Goal: Task Accomplishment & Management: Manage account settings

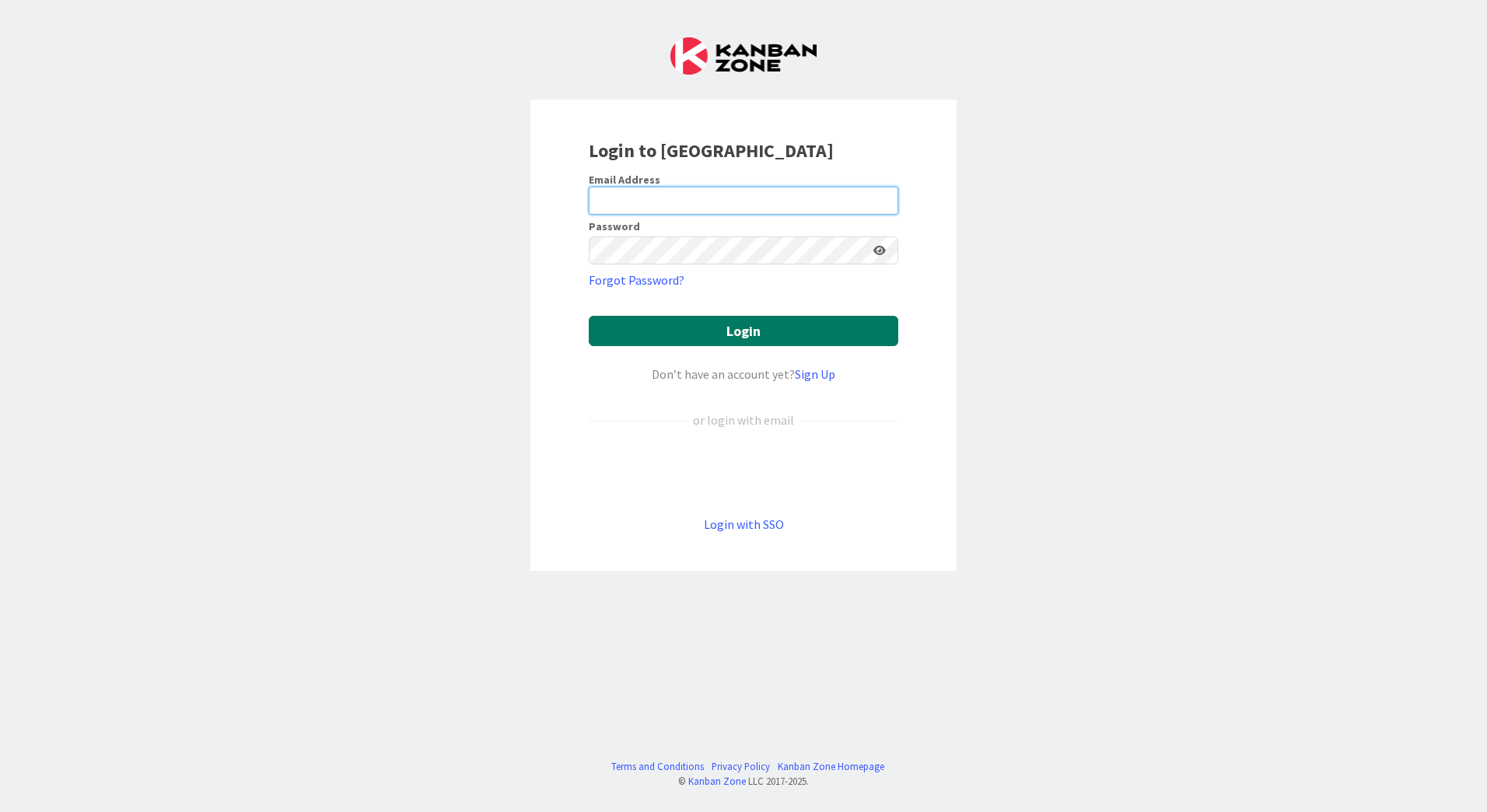
type input "[EMAIL_ADDRESS][PERSON_NAME][DOMAIN_NAME]"
click at [771, 341] on button "Login" at bounding box center [744, 330] width 309 height 30
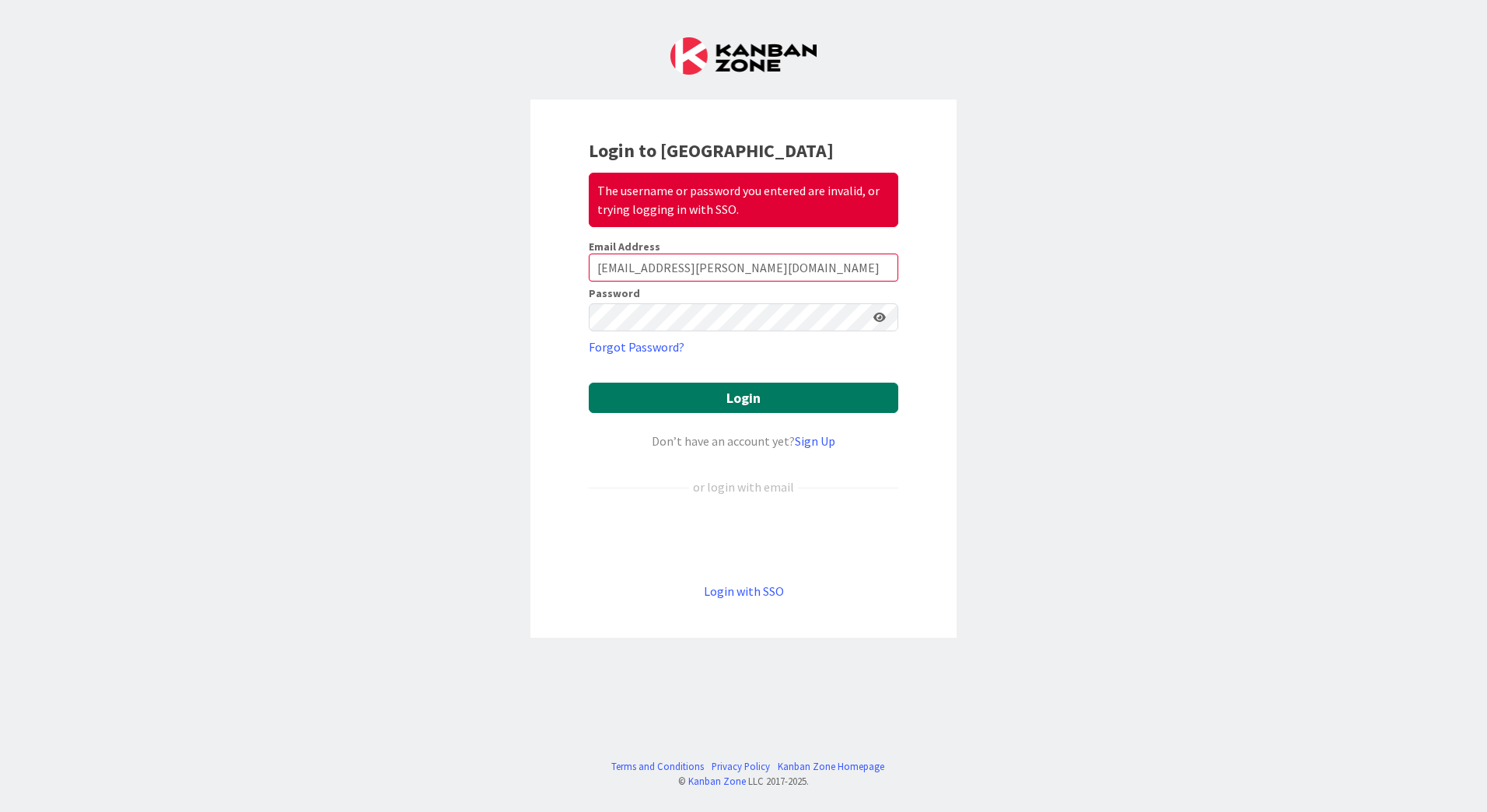
click at [775, 398] on button "Login" at bounding box center [744, 397] width 309 height 30
click at [882, 316] on icon at bounding box center [880, 318] width 13 height 11
click at [748, 202] on div "The username or password you entered are invalid, or trying logging in with SSO." at bounding box center [744, 200] width 309 height 54
click at [504, 295] on div "Login to Kanban Zone The username or password you entered are invalid, or tryin…" at bounding box center [744, 406] width 1487 height 812
click at [982, 417] on div "Login to Kanban Zone The username or password you entered are invalid, or tryin…" at bounding box center [744, 406] width 1487 height 812
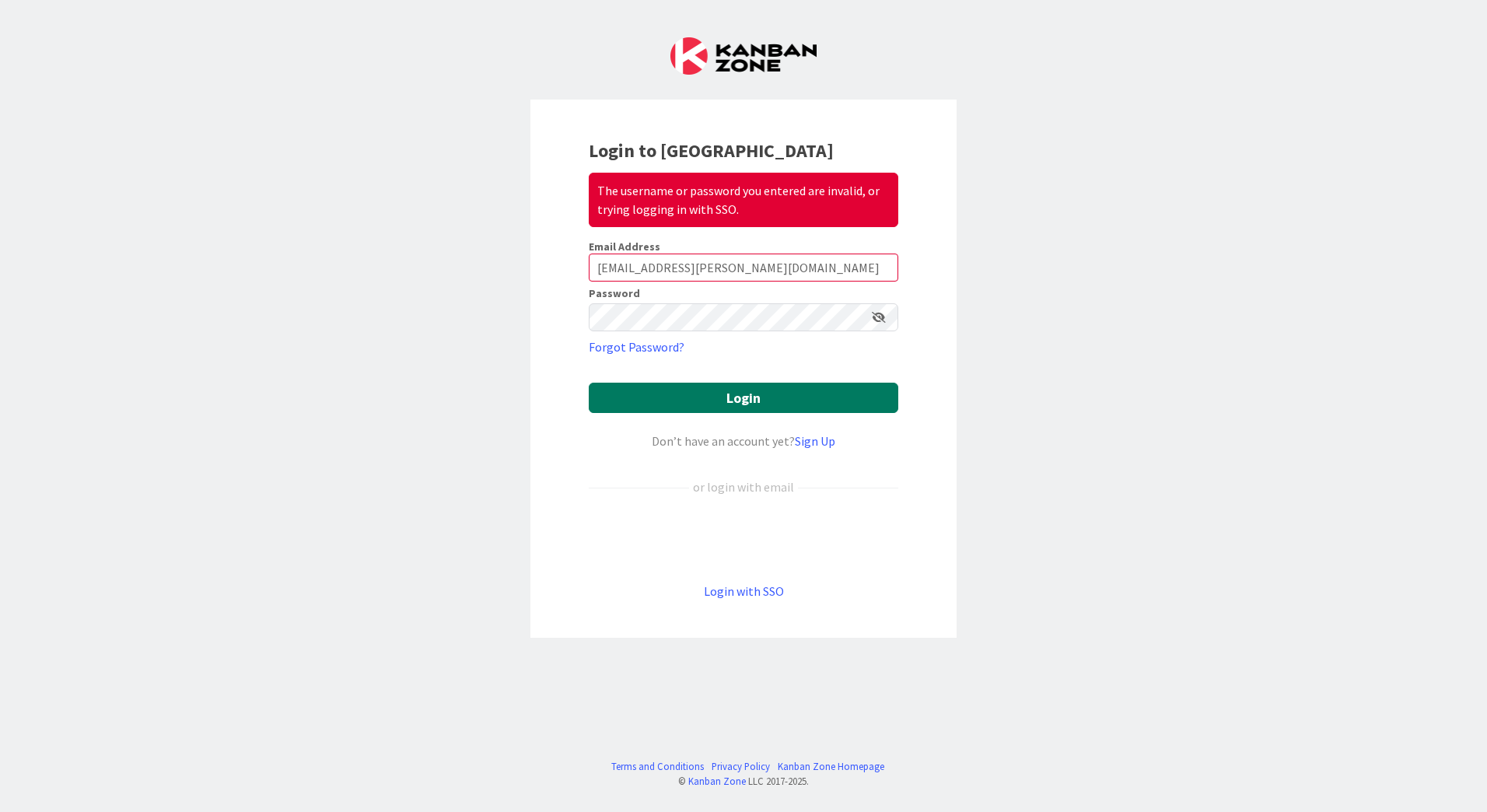
click at [719, 398] on button "Login" at bounding box center [744, 397] width 309 height 30
click at [881, 318] on icon at bounding box center [878, 318] width 14 height 11
click at [878, 319] on icon at bounding box center [880, 318] width 13 height 11
click at [755, 398] on button "Login" at bounding box center [744, 397] width 309 height 30
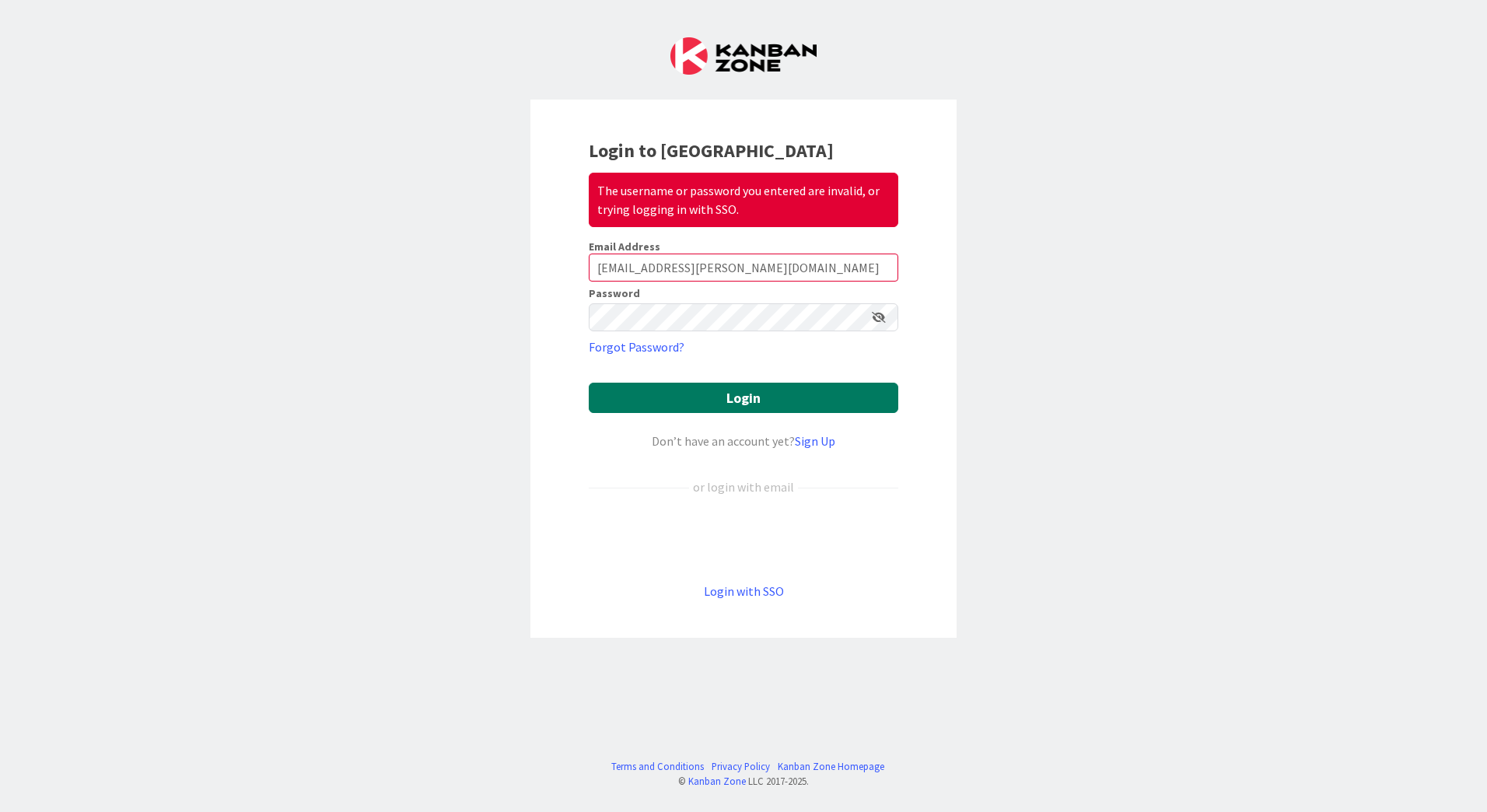
click at [755, 398] on button "Login" at bounding box center [744, 397] width 309 height 30
click at [624, 345] on link "Forgot Password?" at bounding box center [636, 347] width 95 height 18
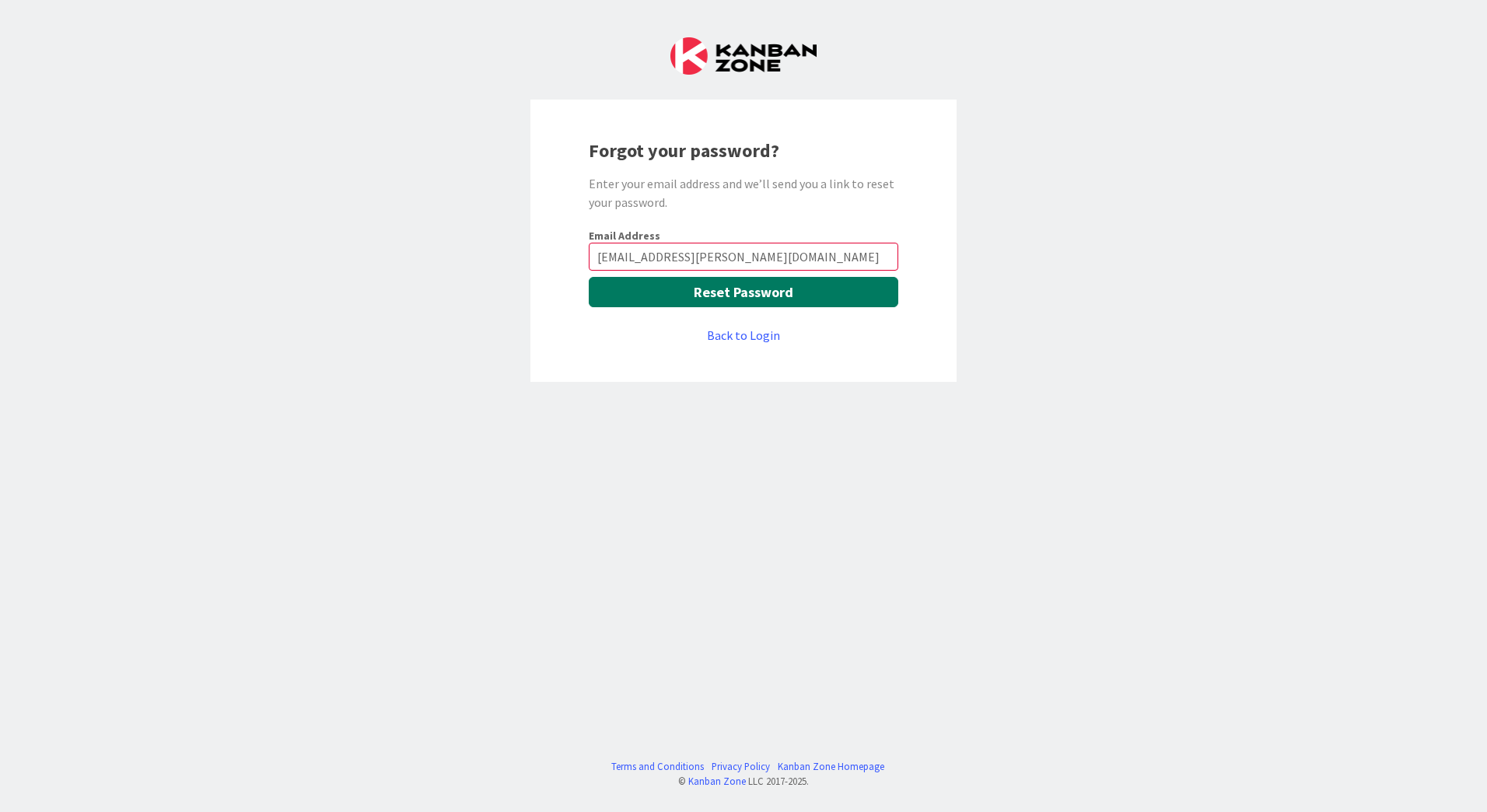
type input "[EMAIL_ADDRESS][DOMAIN_NAME]"
click at [744, 291] on button "Reset Password" at bounding box center [744, 291] width 309 height 30
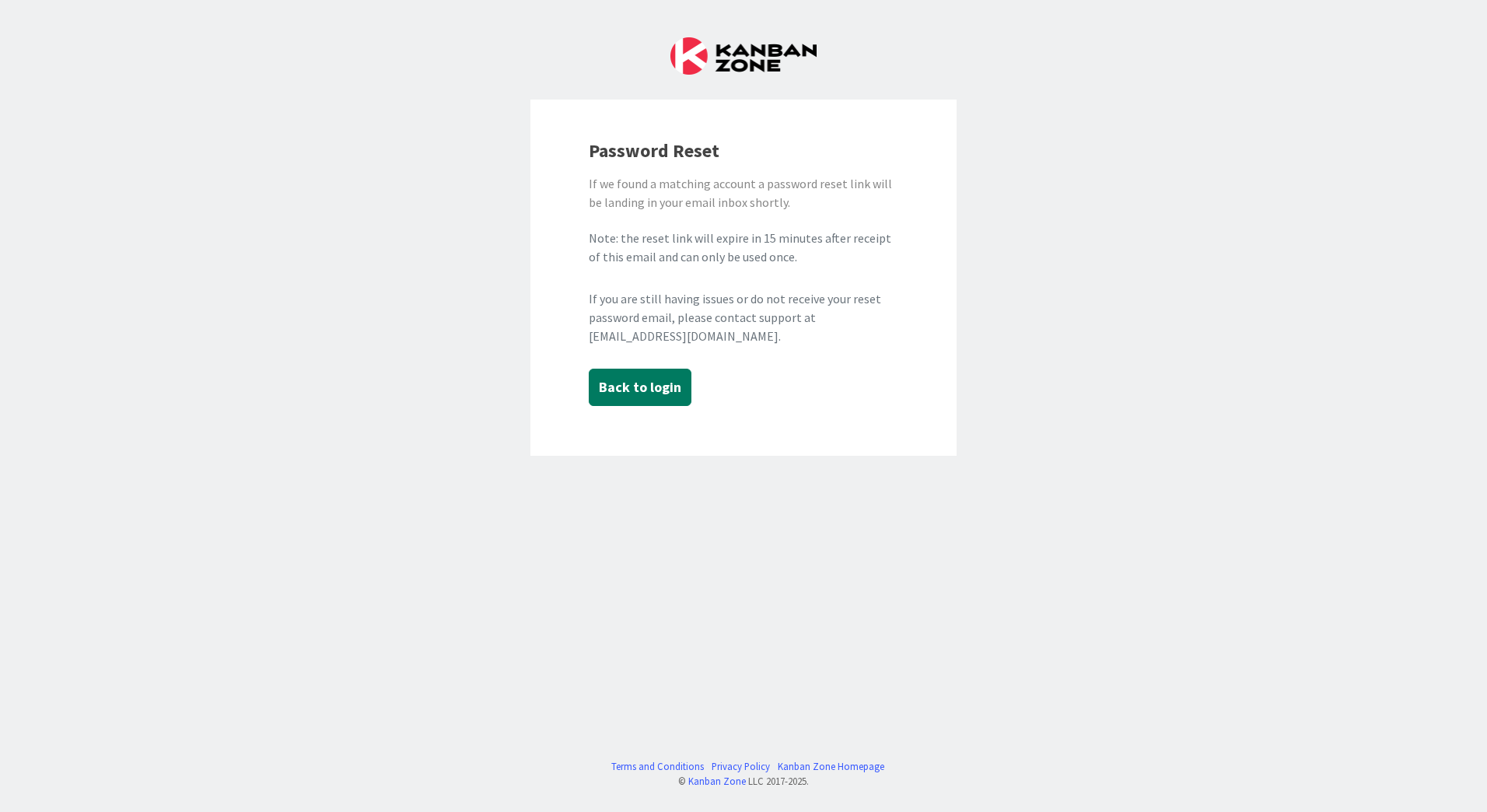
click at [640, 385] on button "Back to login" at bounding box center [640, 386] width 103 height 38
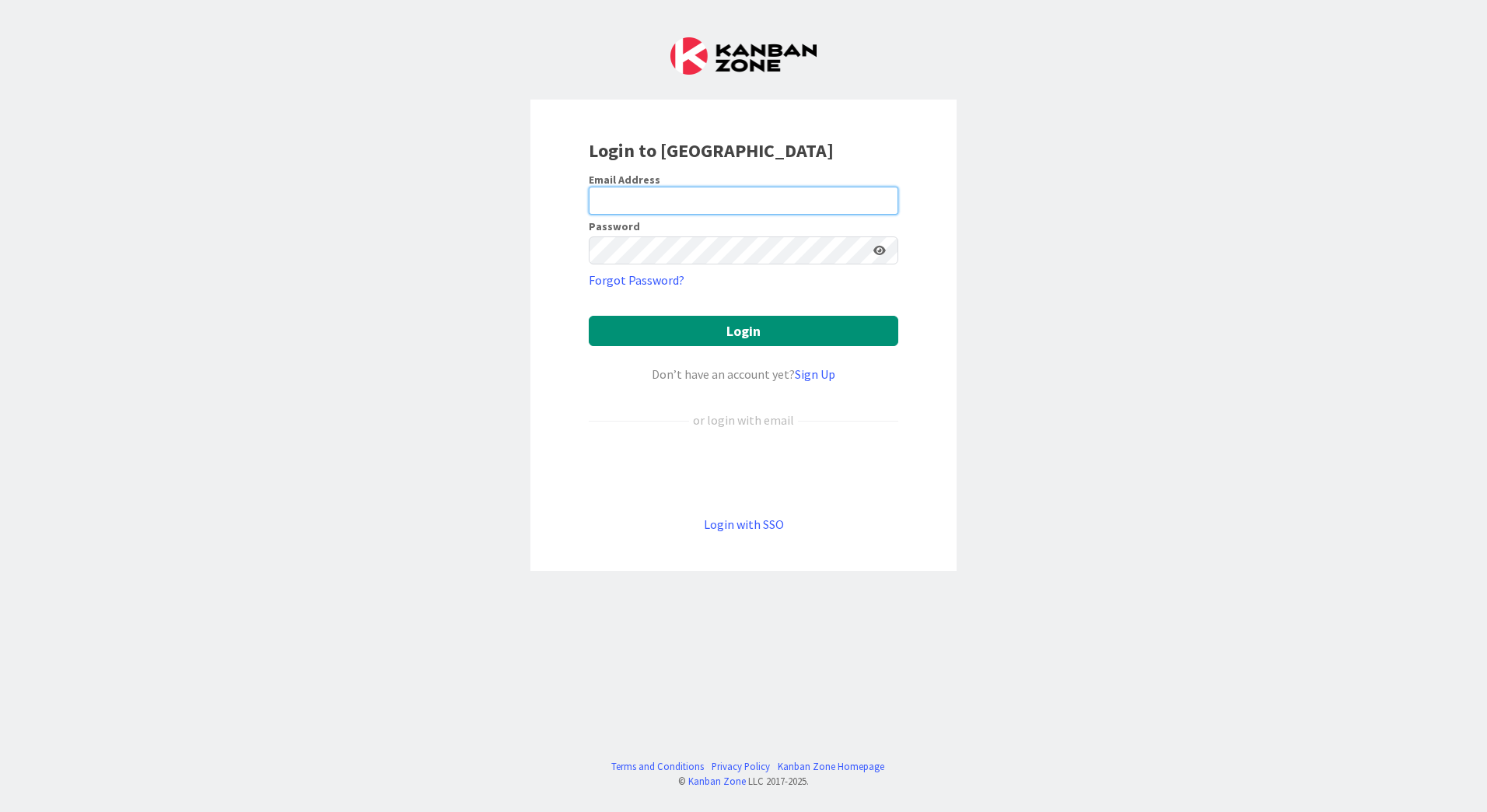
type input "[EMAIL_ADDRESS][DOMAIN_NAME]"
click at [879, 247] on icon at bounding box center [880, 250] width 13 height 11
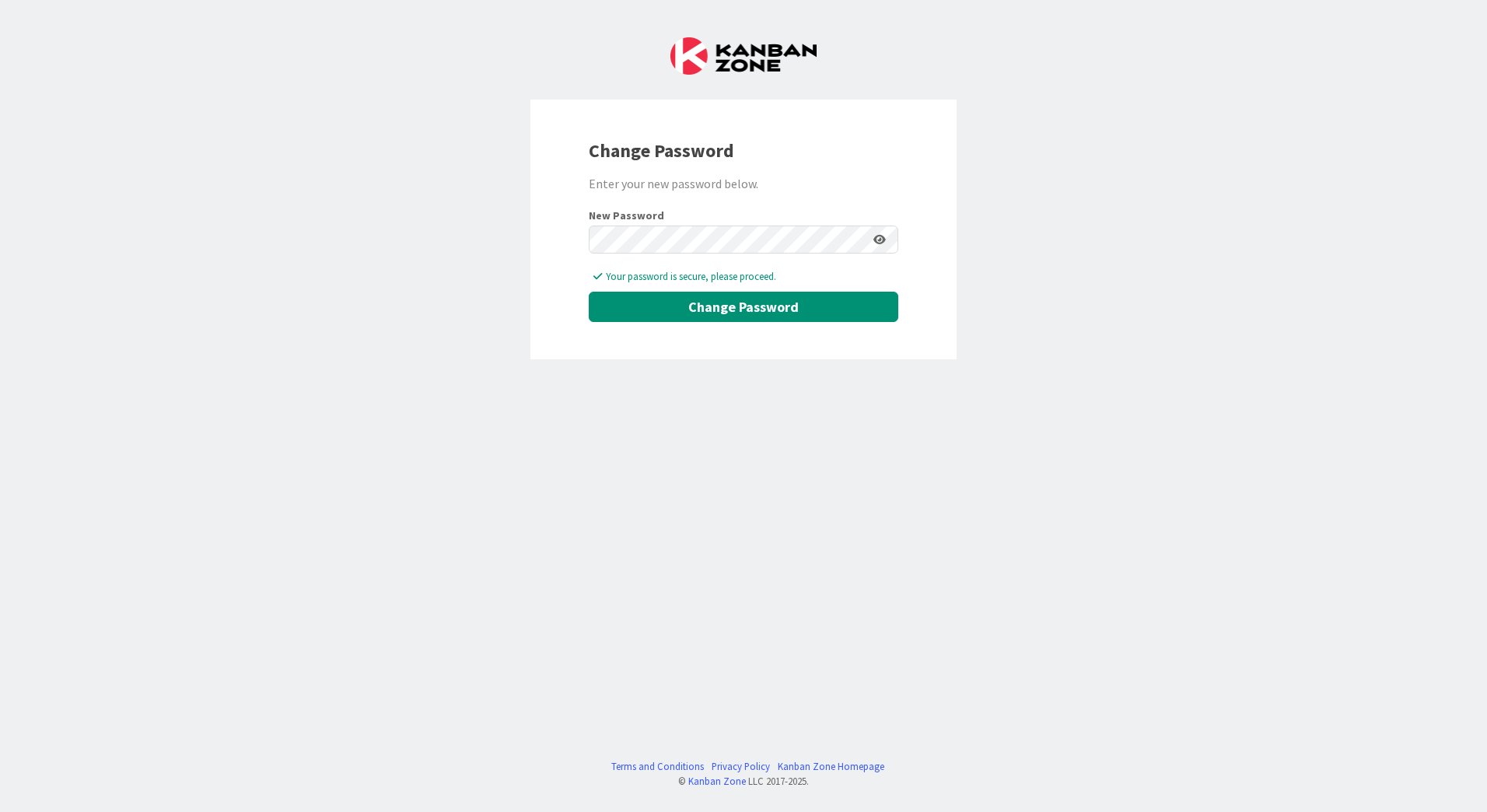
click at [884, 241] on icon at bounding box center [880, 240] width 13 height 11
click at [748, 304] on button "Change Password" at bounding box center [744, 306] width 309 height 30
click at [729, 308] on button "Change Password" at bounding box center [744, 306] width 309 height 30
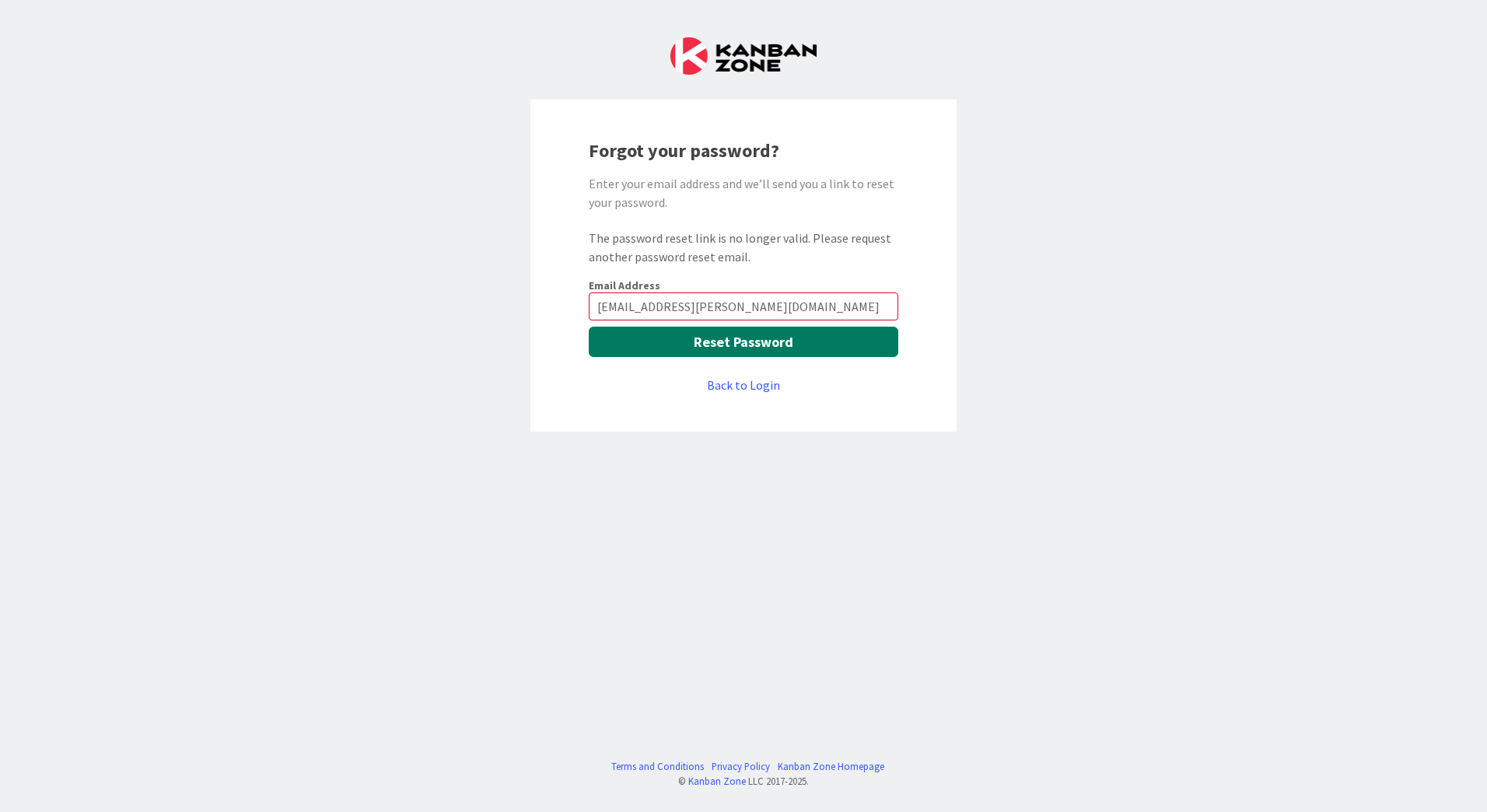
type input "[EMAIL_ADDRESS][DOMAIN_NAME]"
click at [754, 342] on button "Reset Password" at bounding box center [744, 341] width 309 height 30
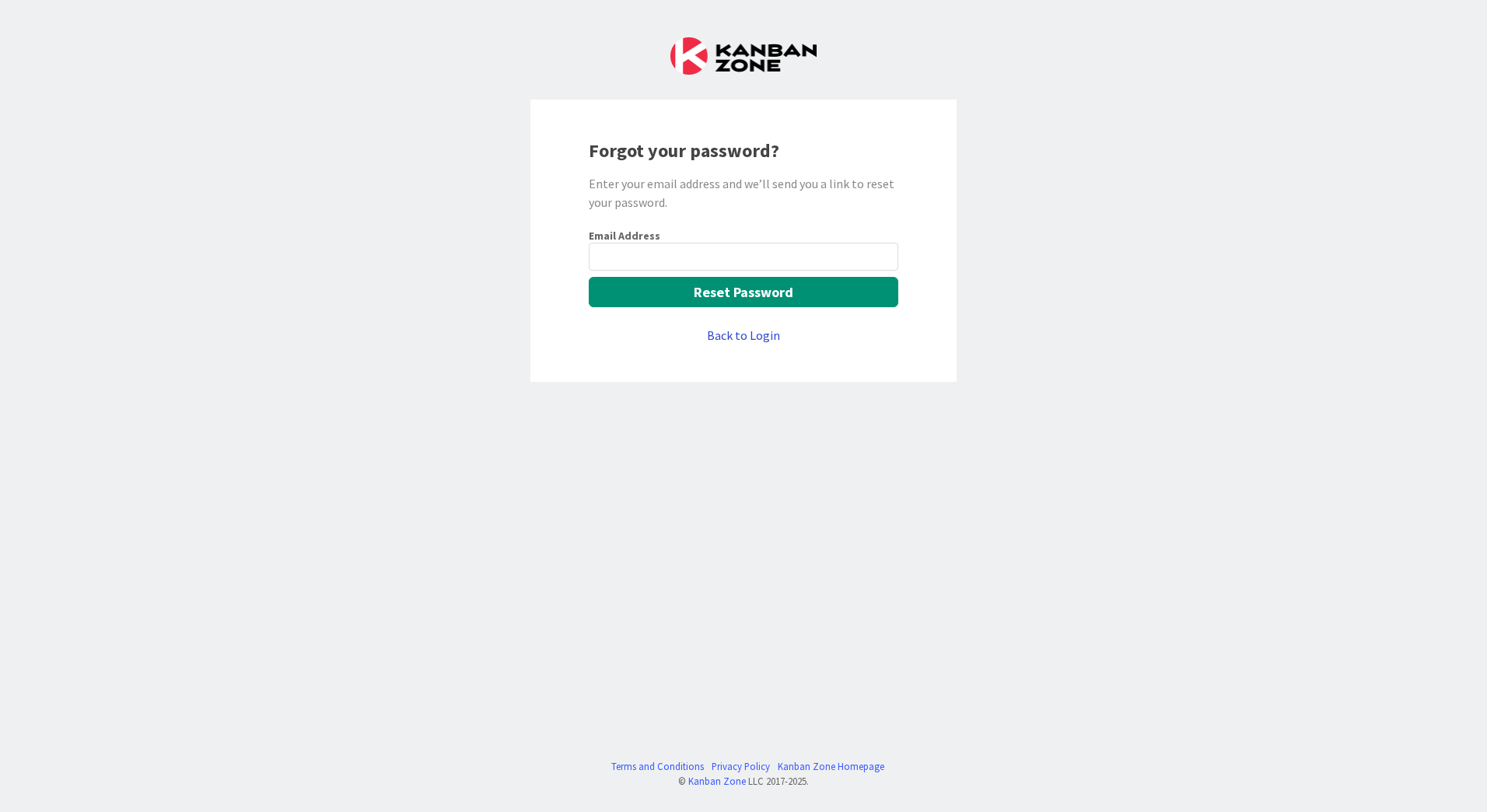
click at [760, 338] on link "Back to Login" at bounding box center [744, 335] width 73 height 18
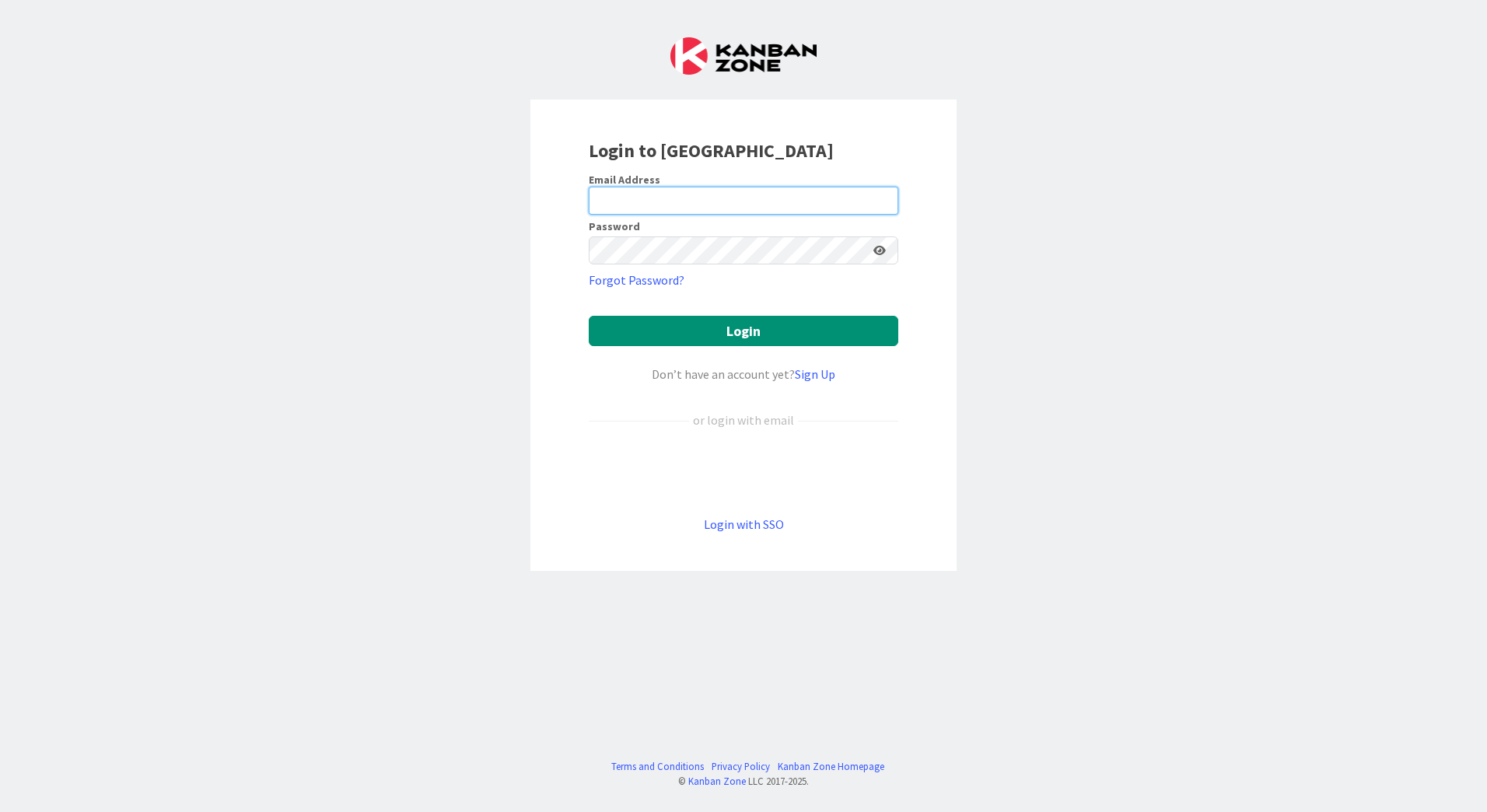
type input "[EMAIL_ADDRESS][DOMAIN_NAME]"
click at [878, 247] on icon at bounding box center [880, 250] width 13 height 11
click at [879, 247] on icon at bounding box center [878, 250] width 14 height 11
click at [770, 329] on button "Login" at bounding box center [744, 330] width 309 height 30
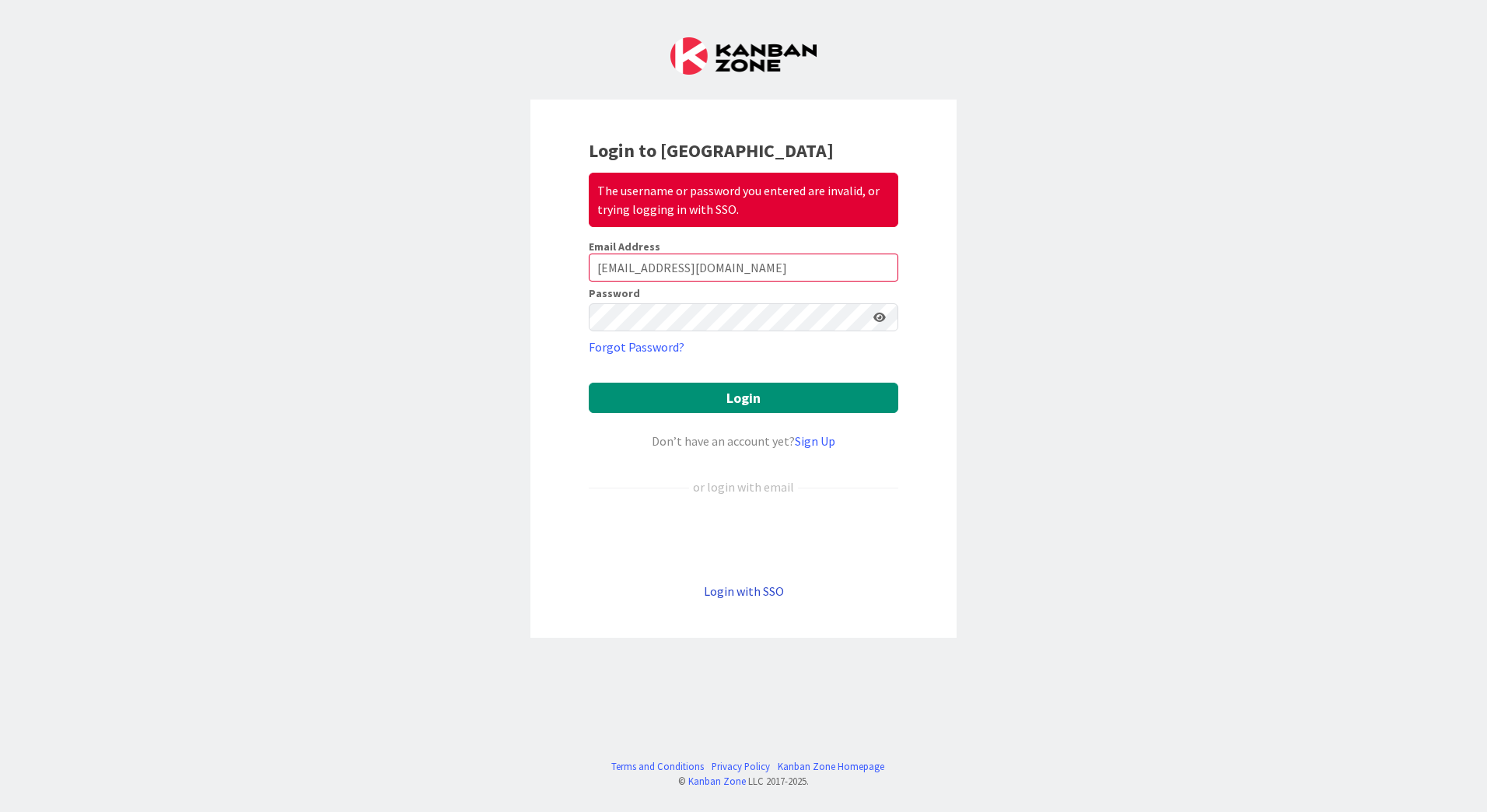
click at [744, 590] on link "Login with SSO" at bounding box center [743, 590] width 80 height 16
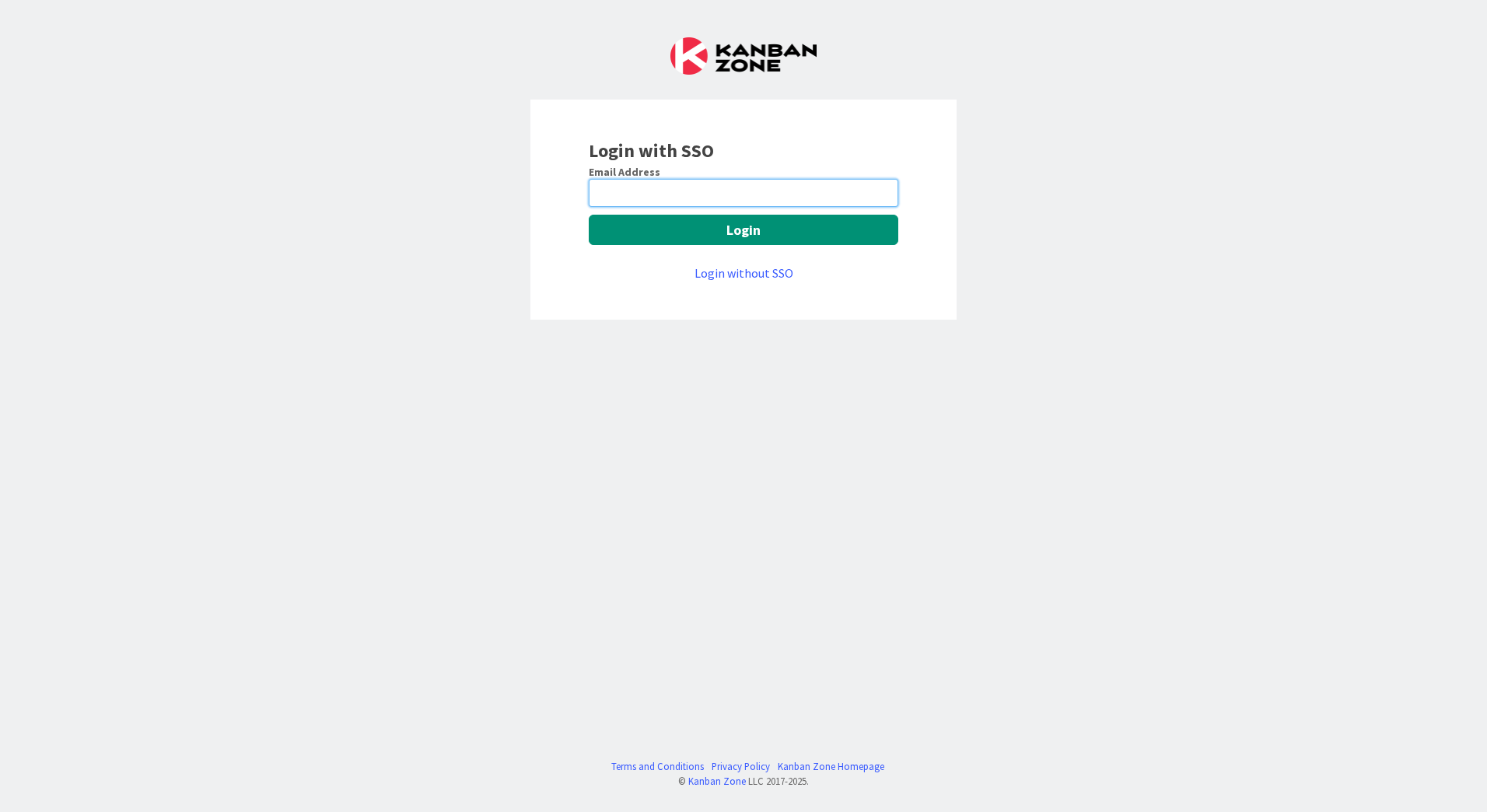
click at [654, 195] on input "email" at bounding box center [744, 192] width 309 height 28
type input "fvermeulen@huisman-nl.com"
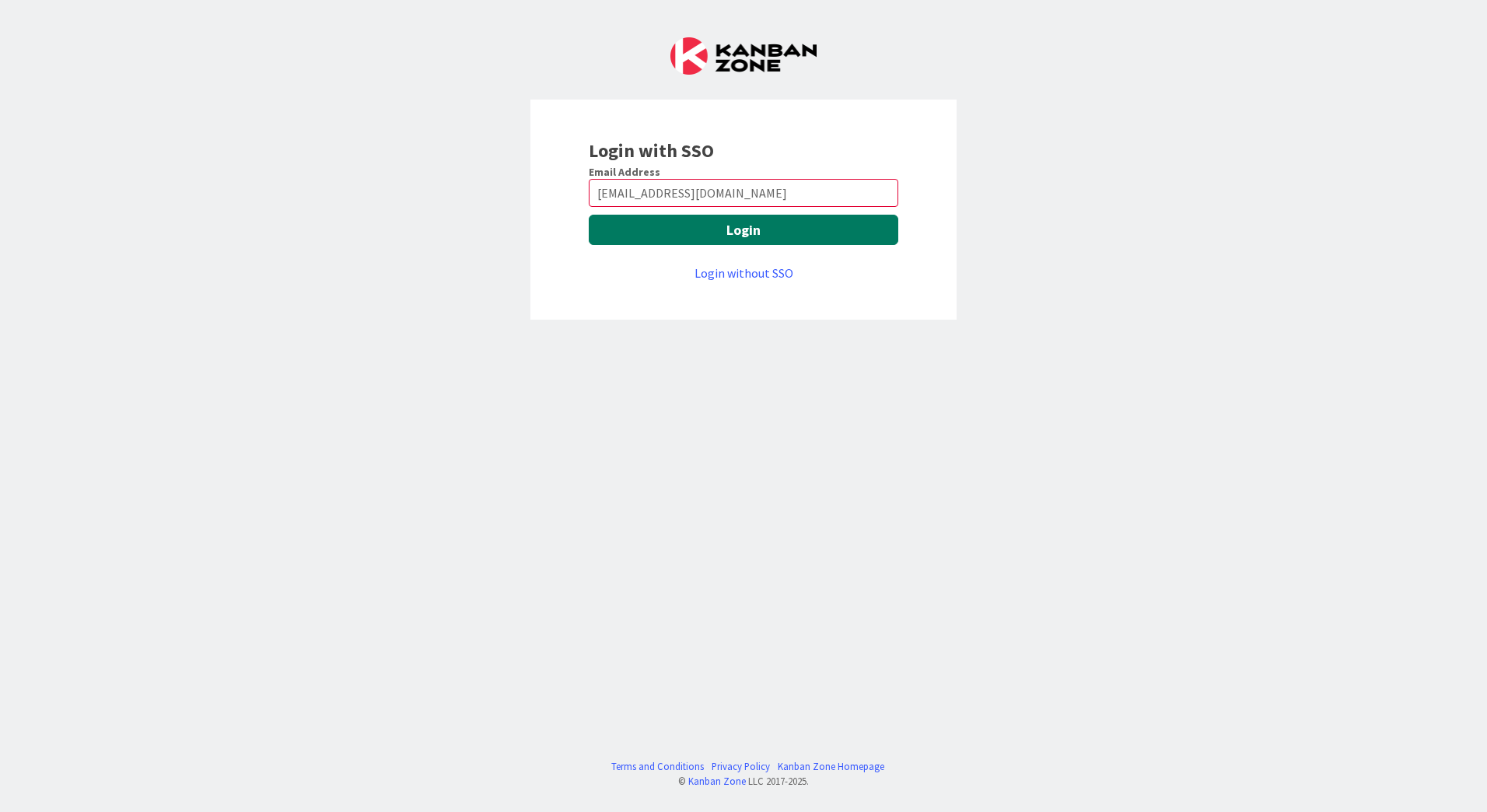
click at [754, 233] on button "Login" at bounding box center [744, 229] width 309 height 30
